Goal: Contribute content

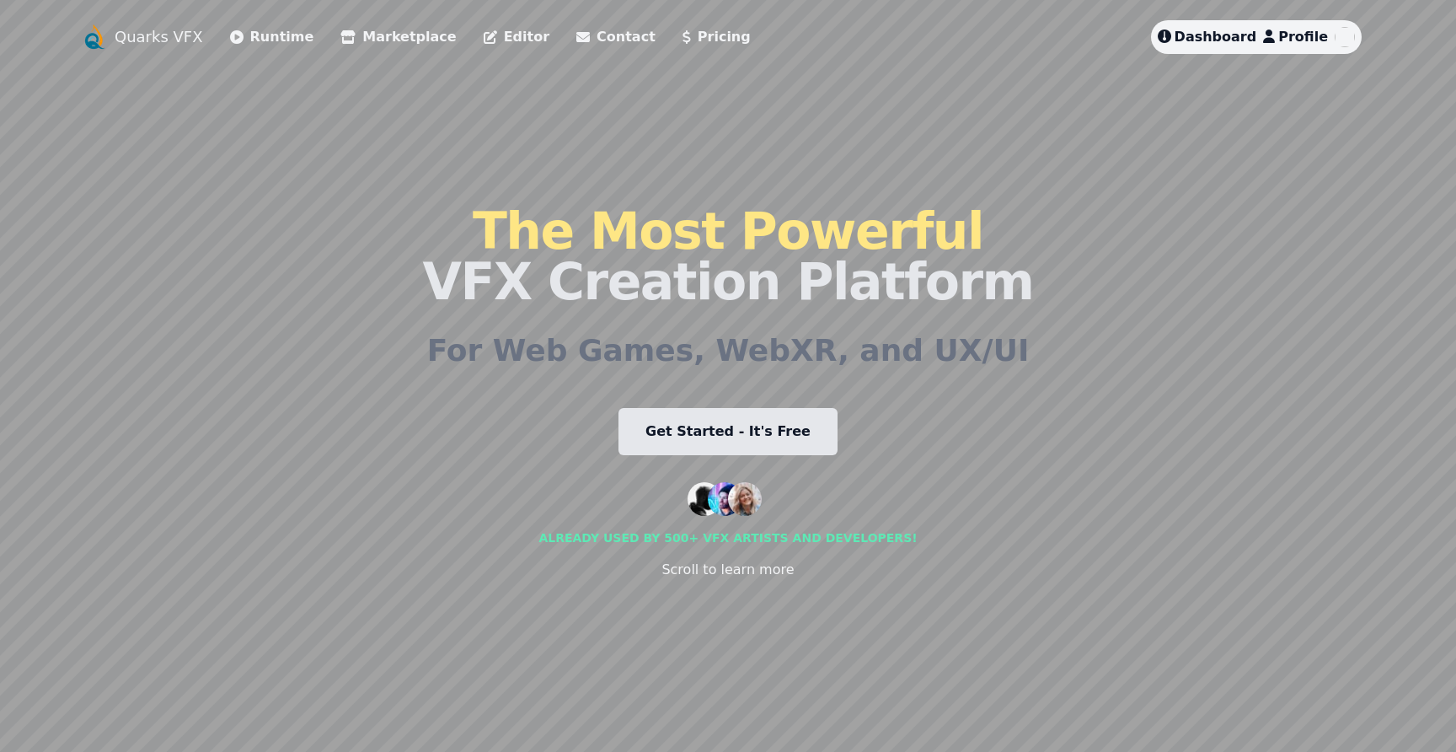
click at [1284, 29] on link "Profile" at bounding box center [1295, 37] width 65 height 20
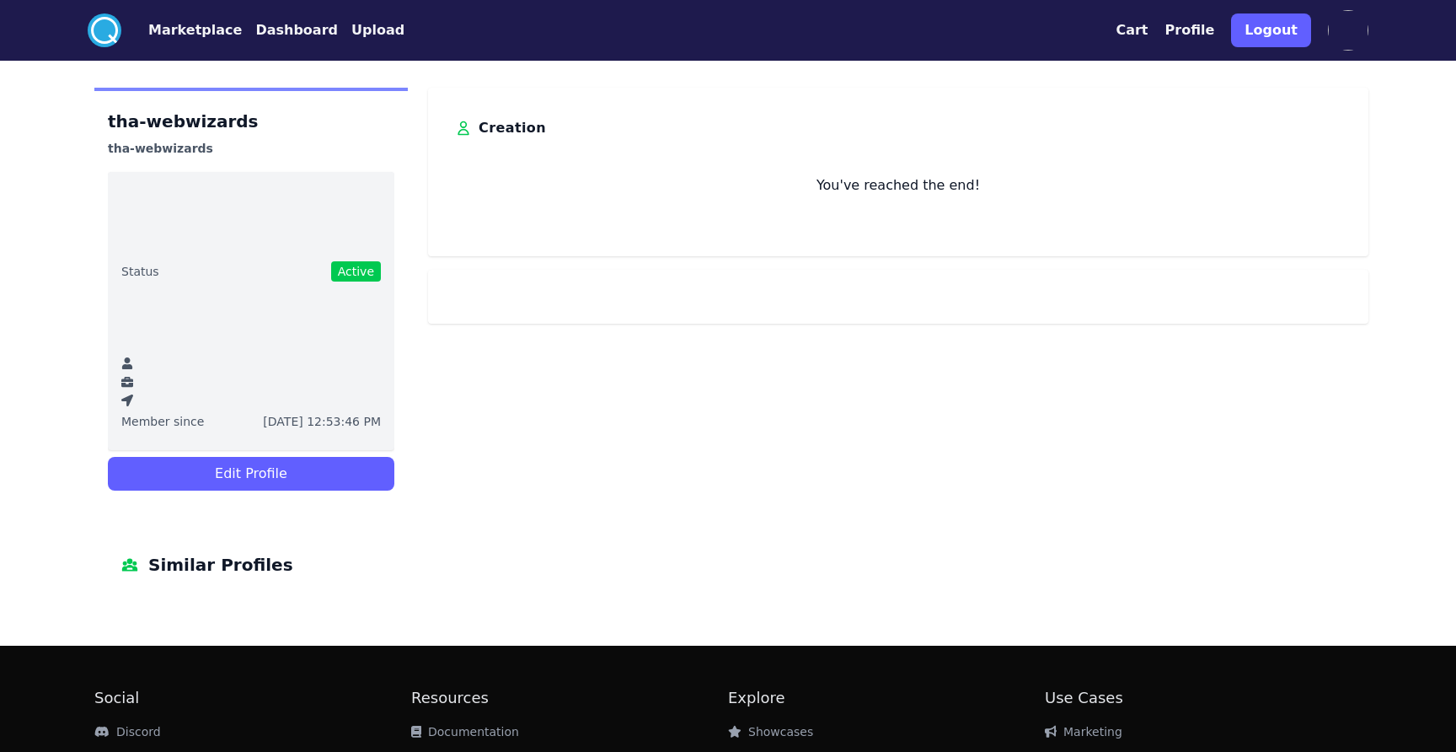
click at [1215, 29] on button "Profile" at bounding box center [1191, 30] width 50 height 20
click at [1341, 37] on img at bounding box center [1348, 30] width 40 height 40
click at [255, 30] on button "Dashboard" at bounding box center [296, 30] width 83 height 20
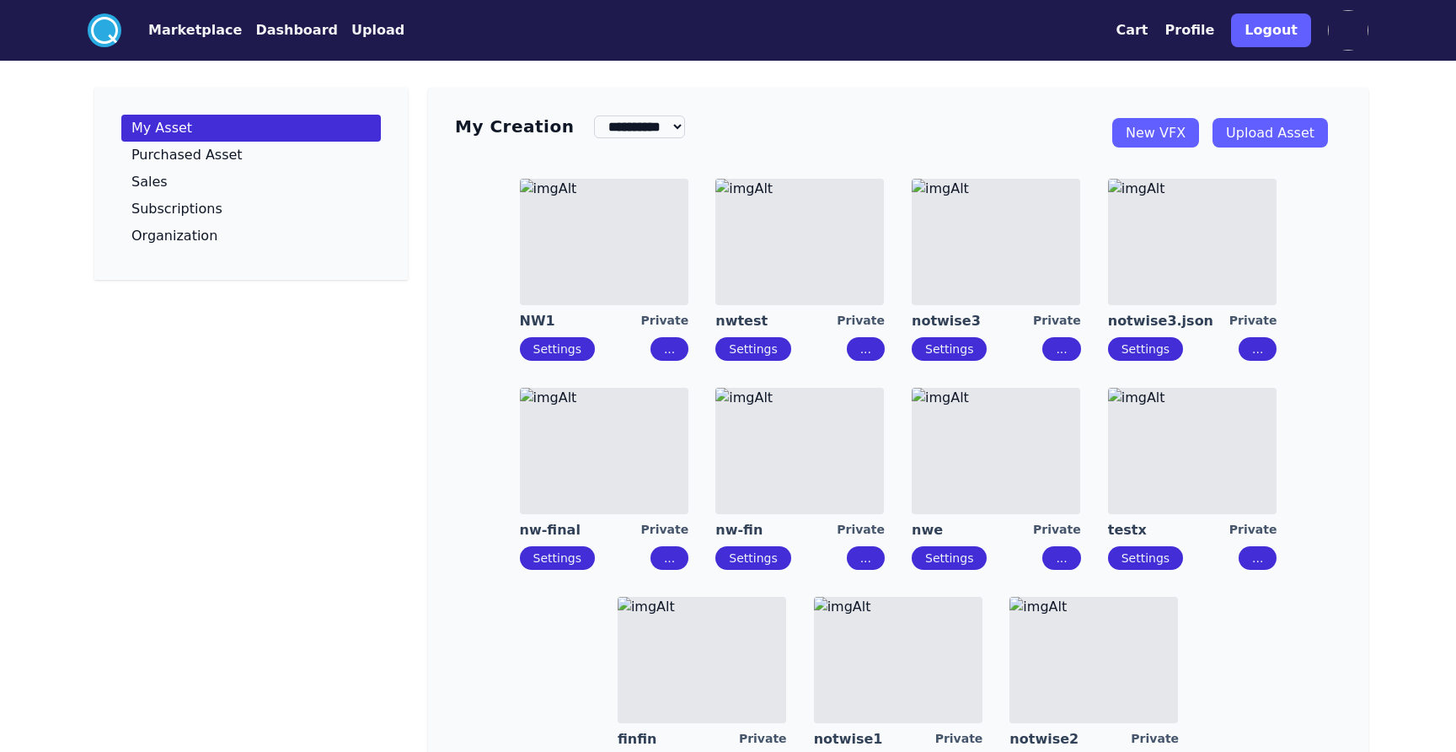
click at [1166, 131] on link "New VFX" at bounding box center [1155, 132] width 87 height 29
